Goal: Ask a question: Seek information or help from site administrators or community

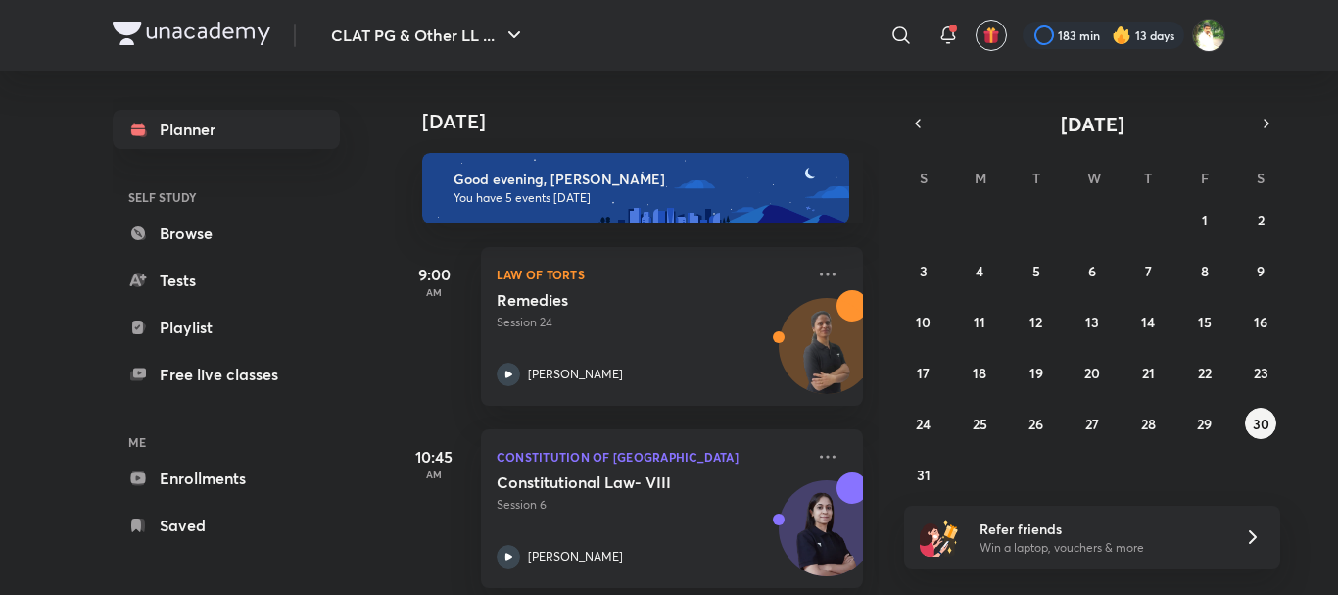
scroll to position [517, 0]
click at [521, 39] on icon "button" at bounding box center [515, 36] width 24 height 24
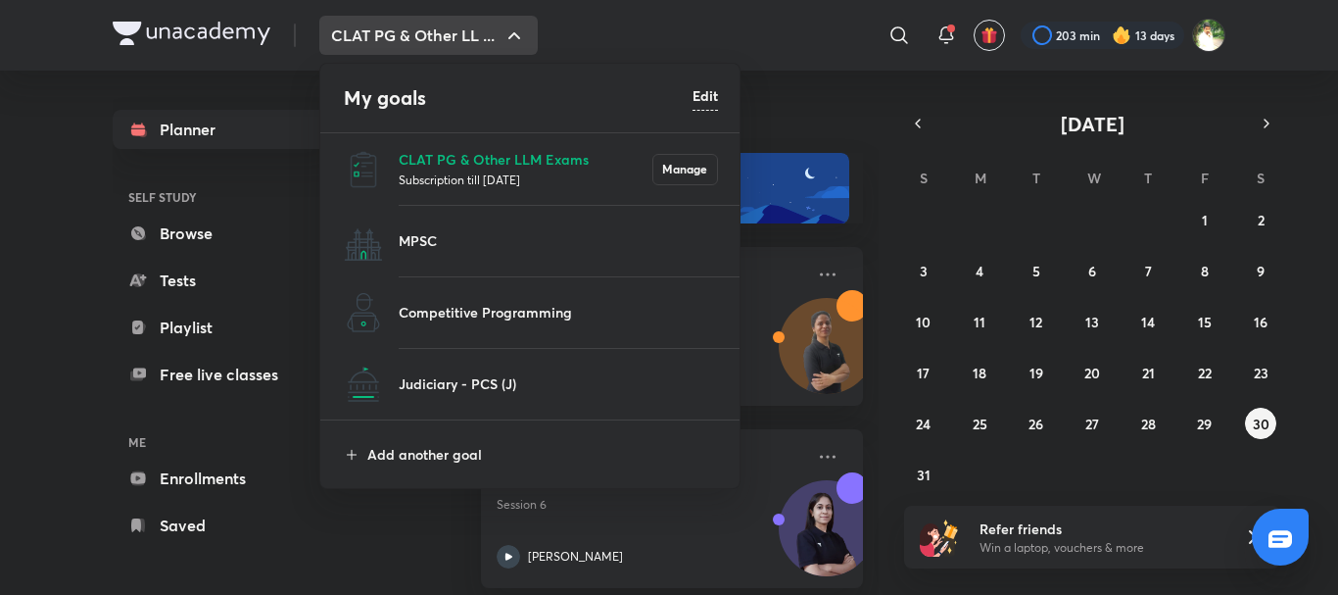
click at [516, 32] on div at bounding box center [669, 297] width 1338 height 595
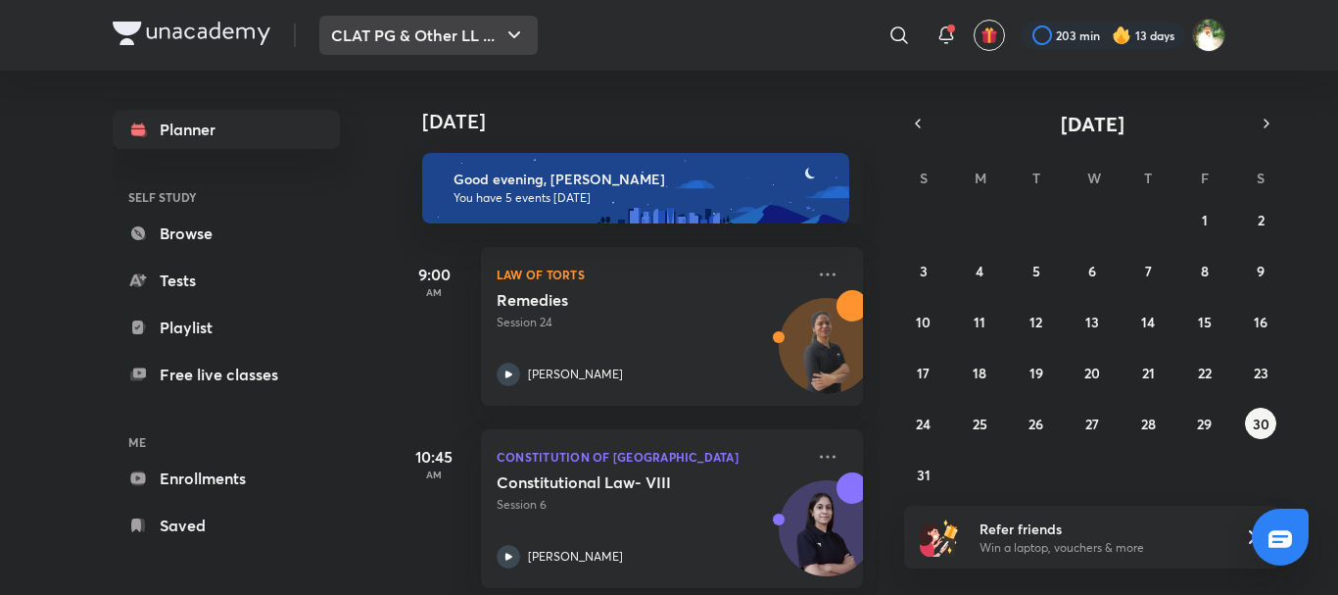
click at [512, 40] on icon "button" at bounding box center [515, 36] width 24 height 24
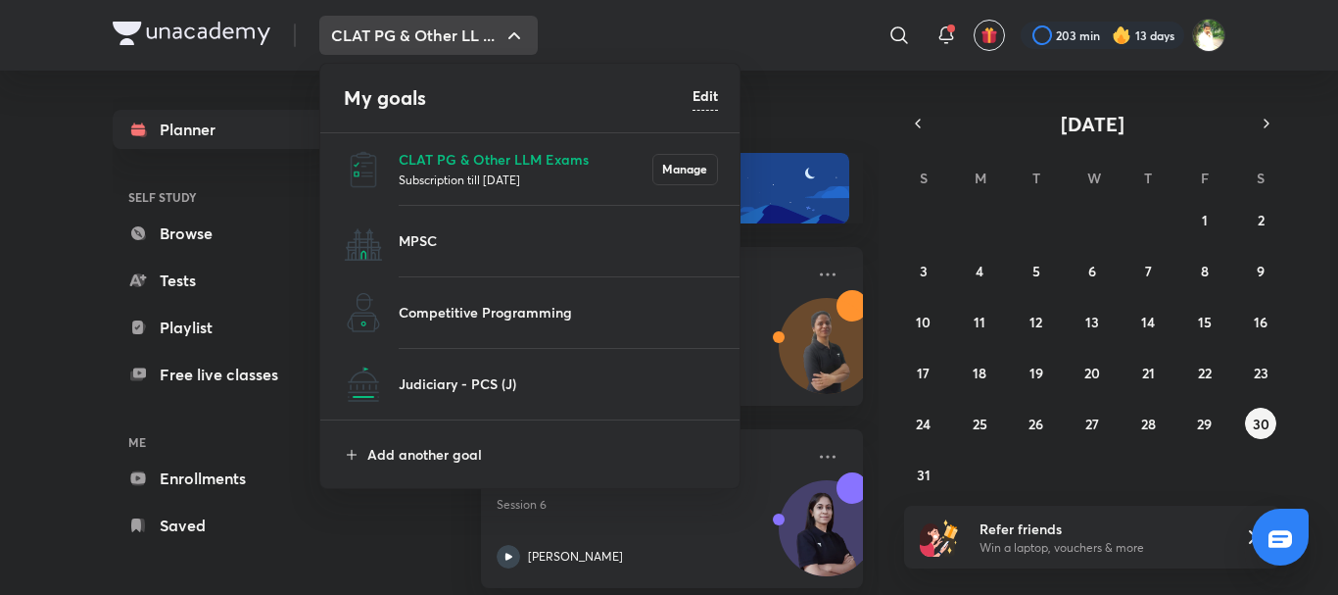
click at [512, 40] on div at bounding box center [669, 297] width 1338 height 595
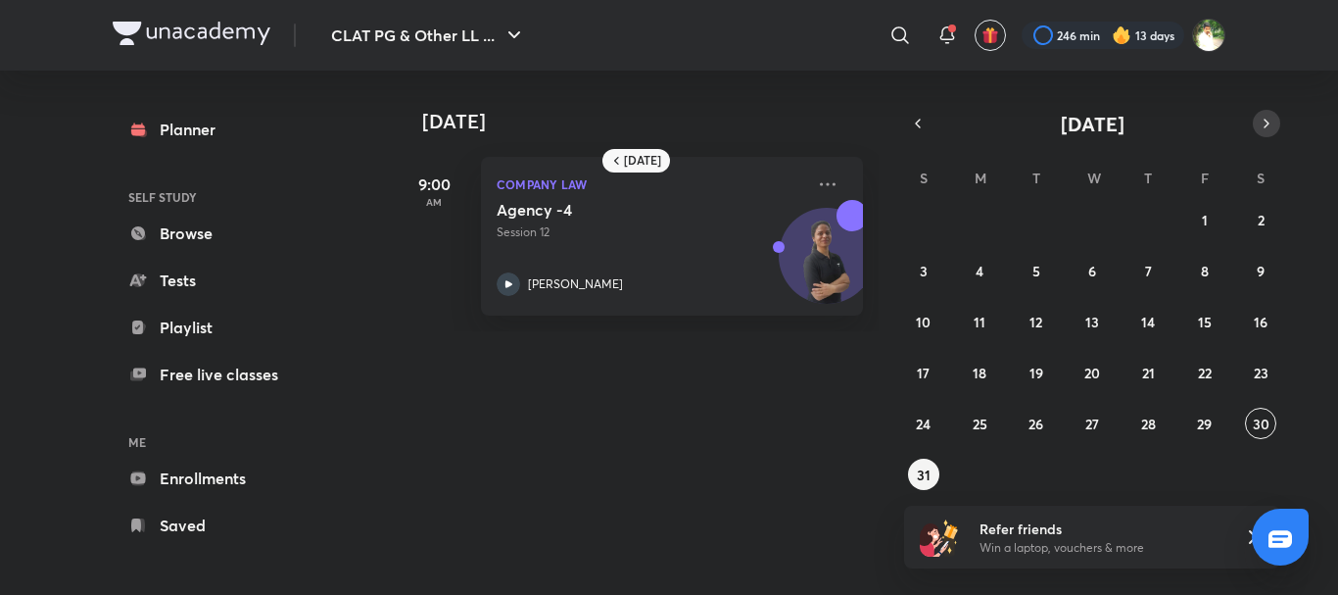
click at [1269, 120] on icon "button" at bounding box center [1267, 124] width 16 height 18
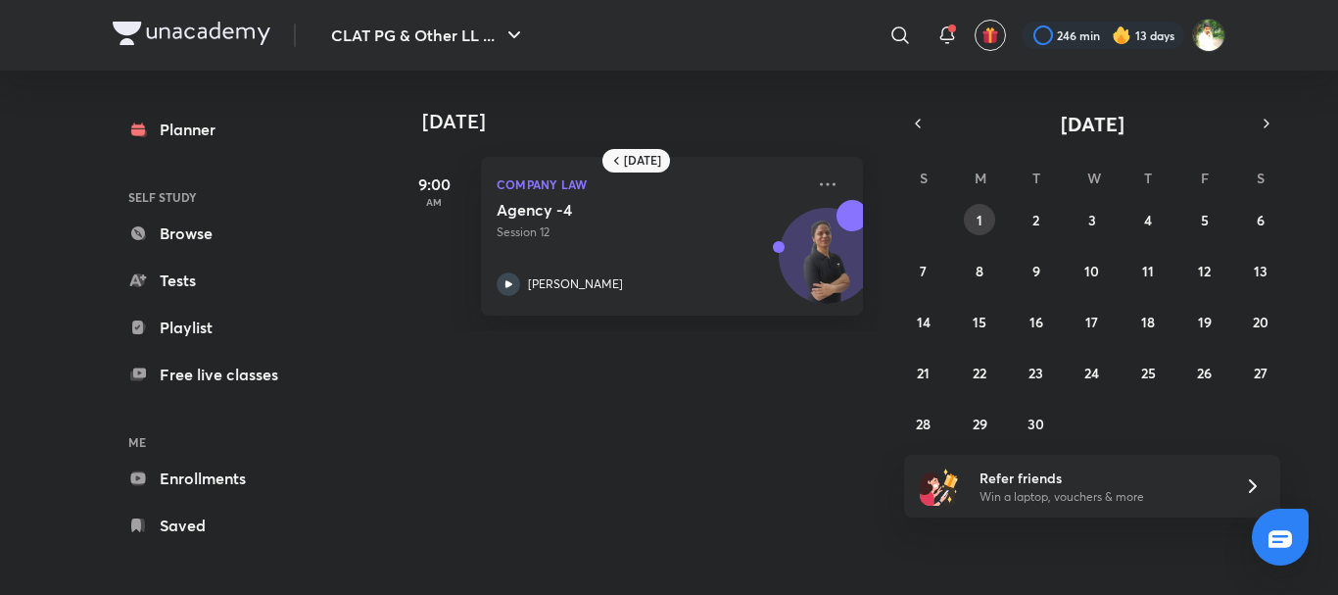
click at [990, 217] on button "1" at bounding box center [979, 219] width 31 height 31
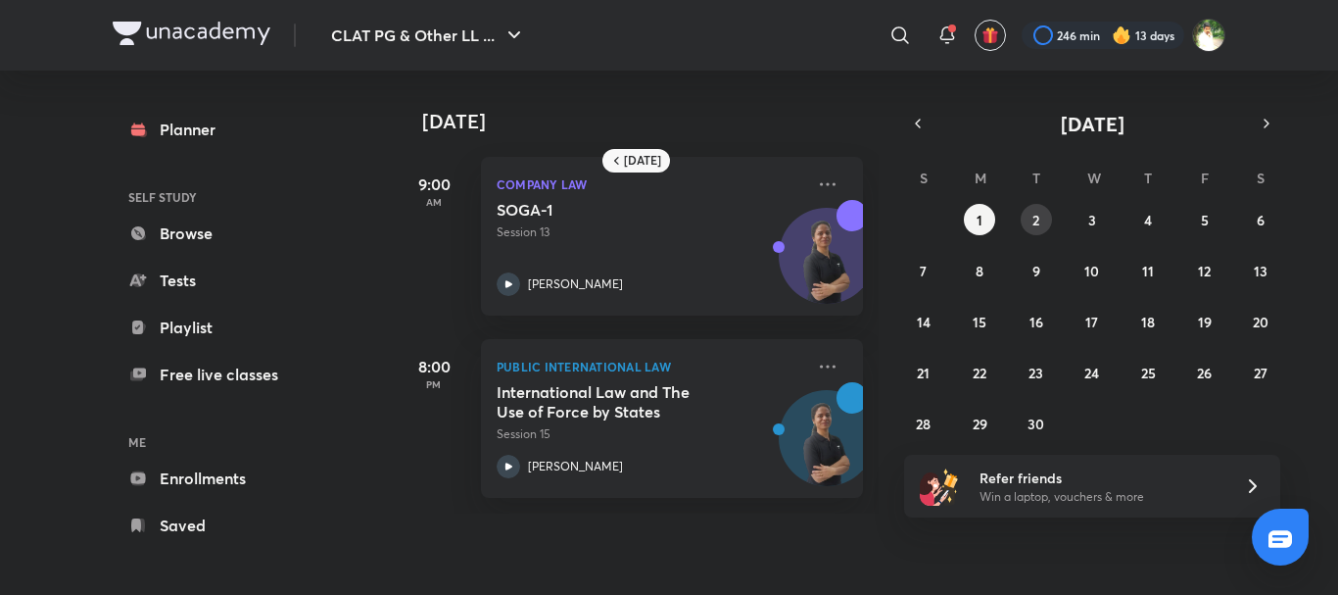
click at [1041, 221] on button "2" at bounding box center [1036, 219] width 31 height 31
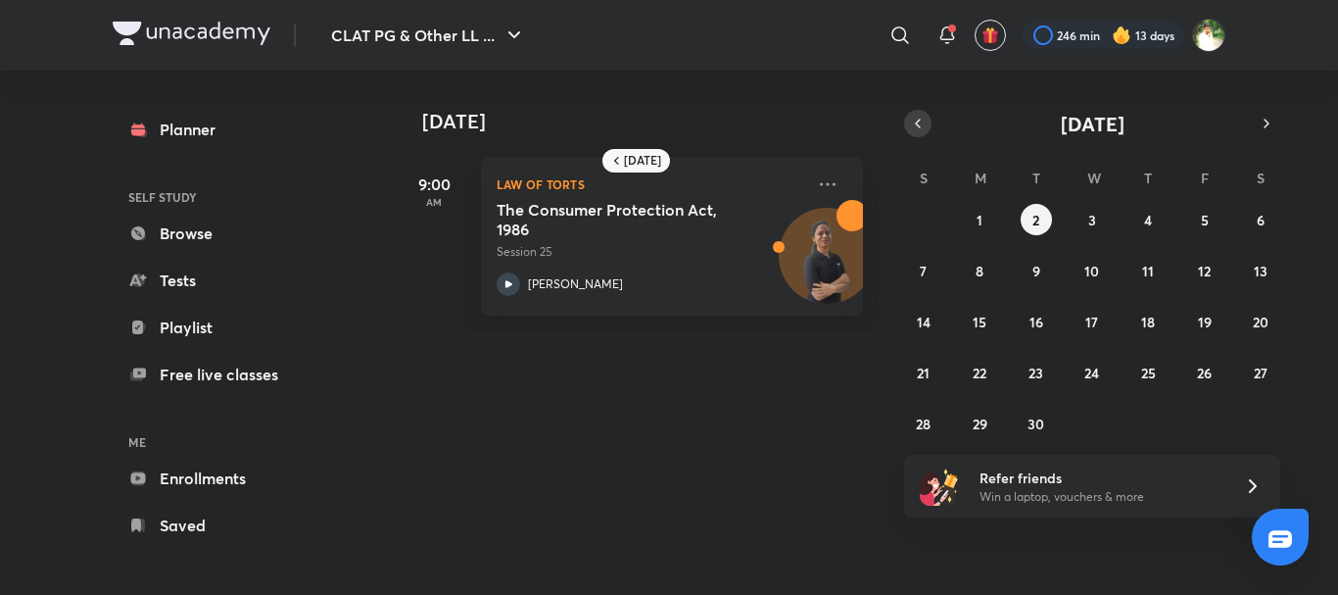
click at [916, 121] on icon "button" at bounding box center [918, 124] width 16 height 18
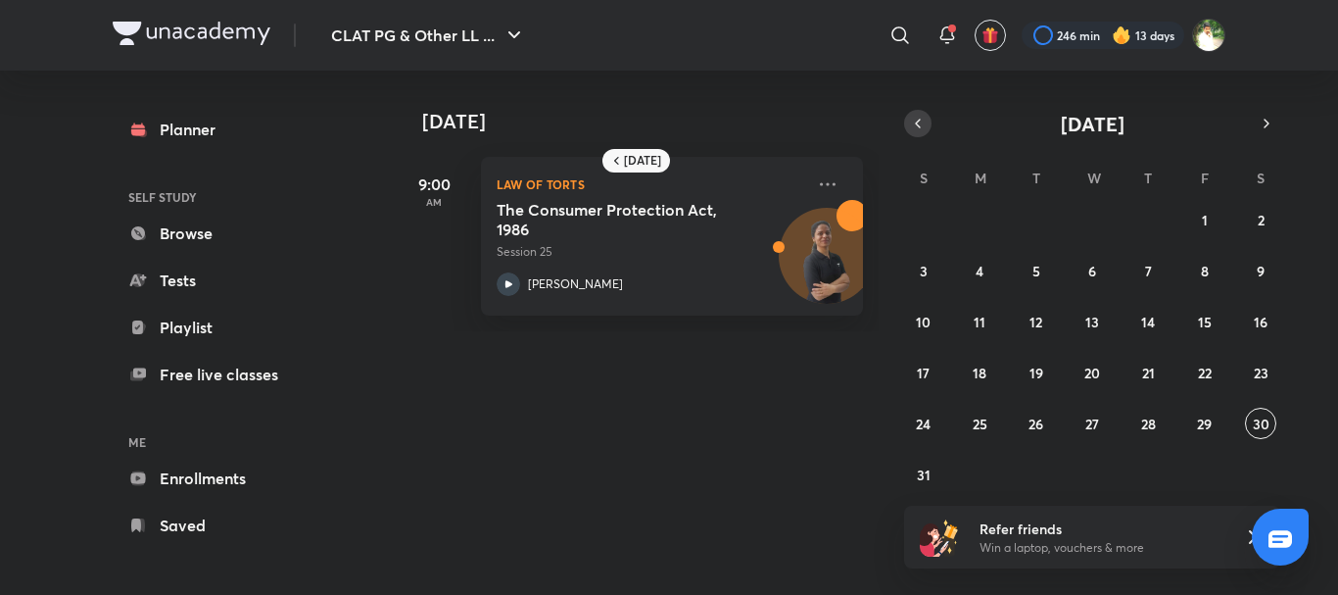
click at [916, 128] on icon "button" at bounding box center [918, 124] width 16 height 18
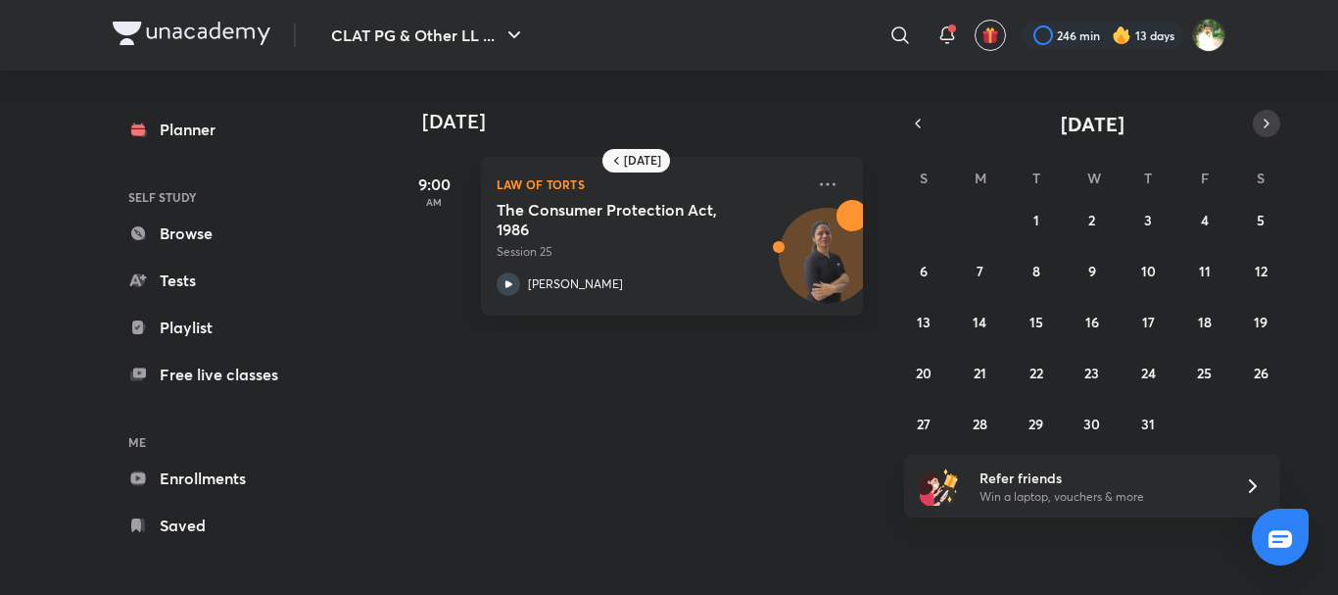
click at [1271, 122] on icon "button" at bounding box center [1267, 124] width 16 height 18
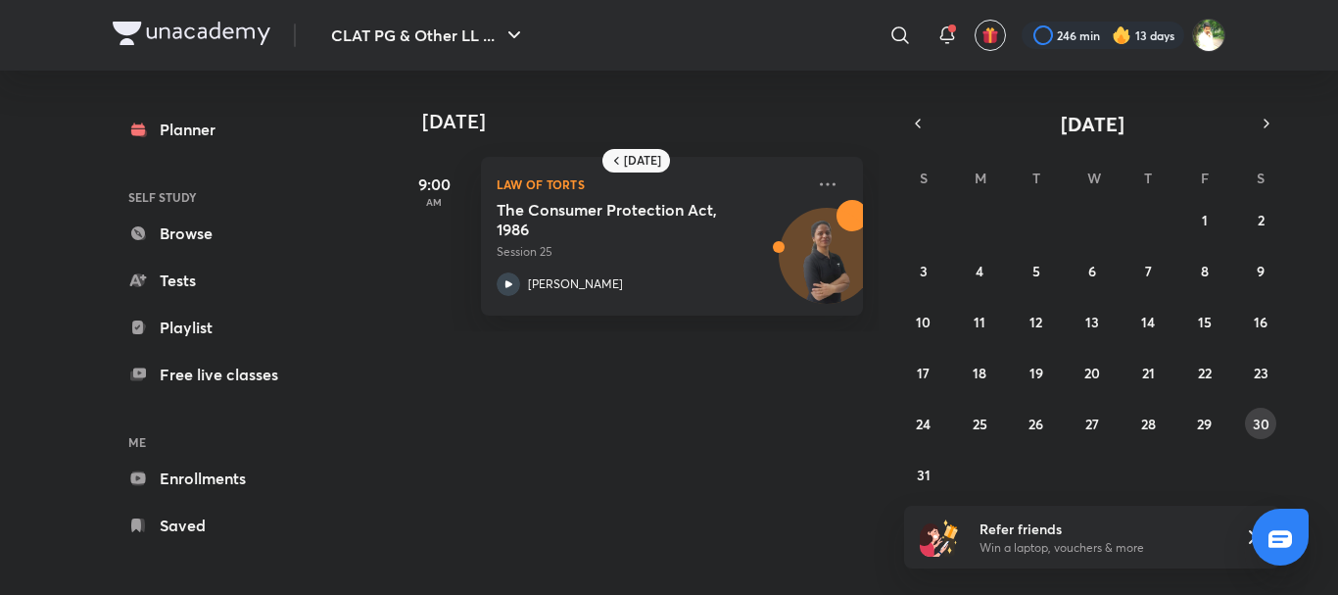
click at [1262, 421] on abbr "30" at bounding box center [1261, 423] width 17 height 19
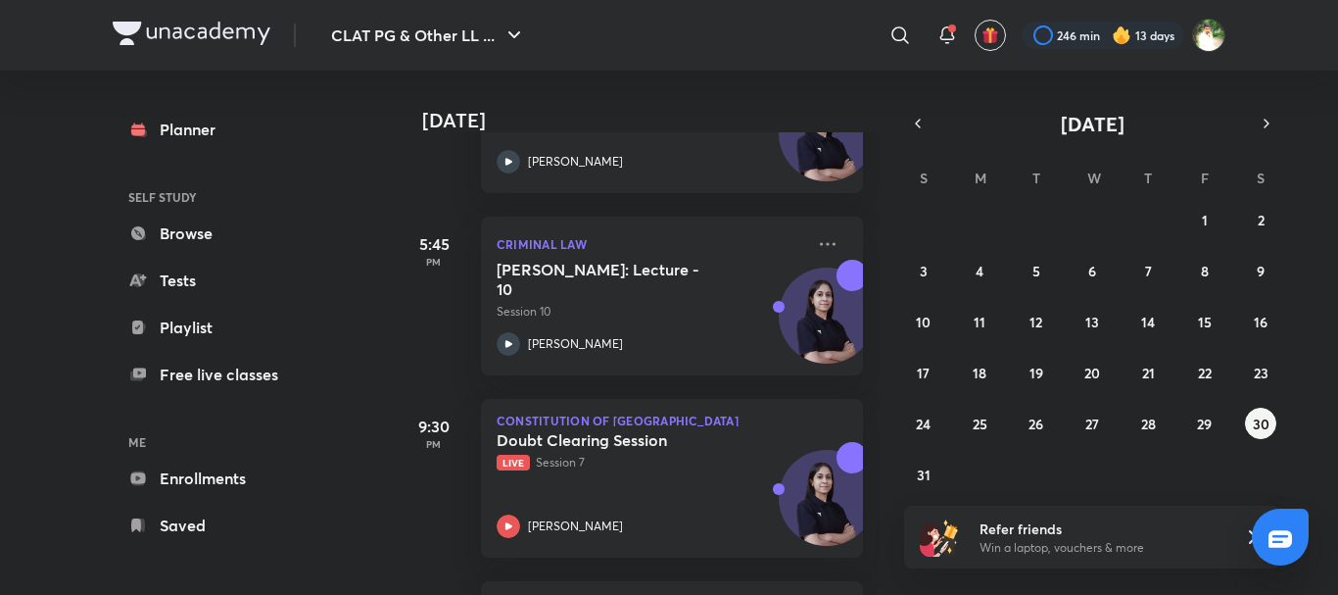
scroll to position [517, 0]
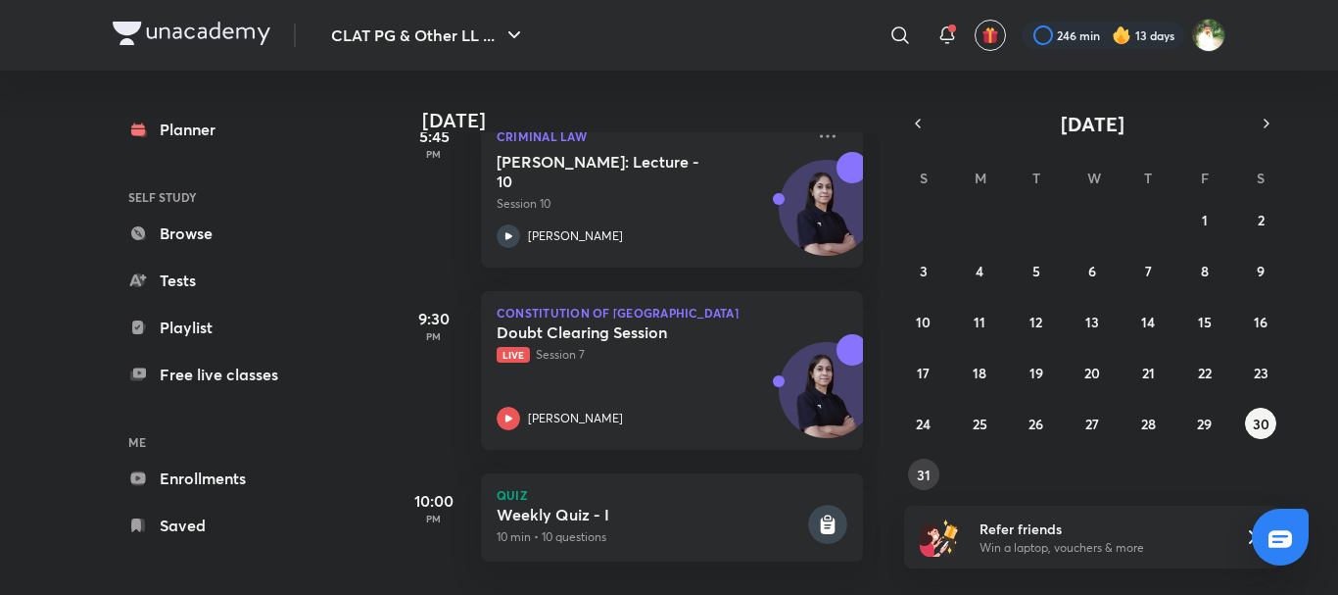
click at [927, 471] on abbr "31" at bounding box center [924, 474] width 14 height 19
